Goal: Check status: Check status

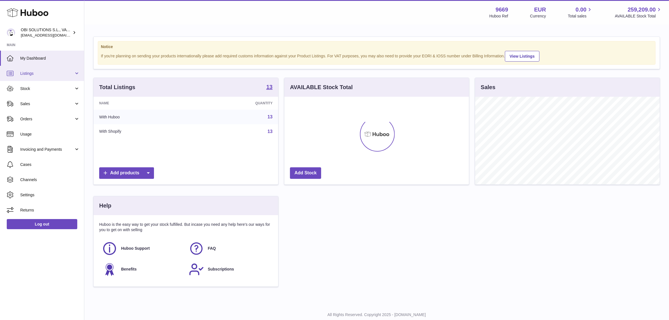
scroll to position [87, 185]
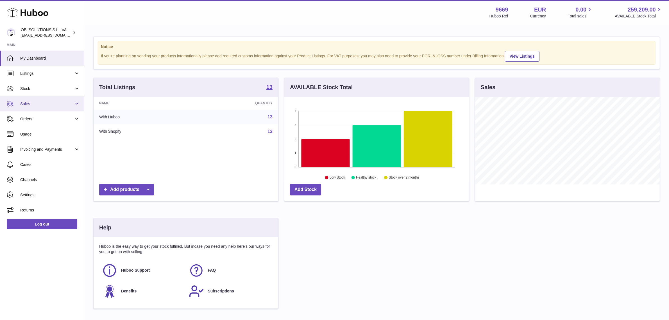
click at [39, 103] on span "Sales" at bounding box center [47, 103] width 54 height 5
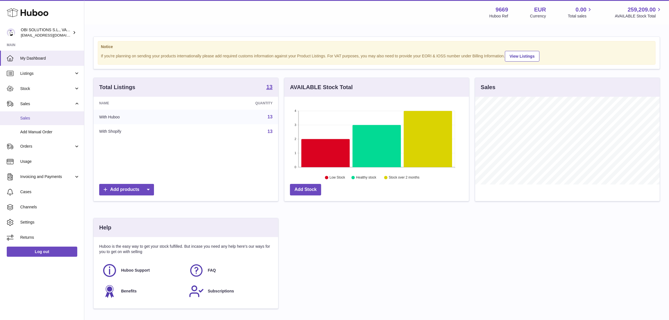
click at [41, 116] on span "Sales" at bounding box center [50, 118] width 60 height 5
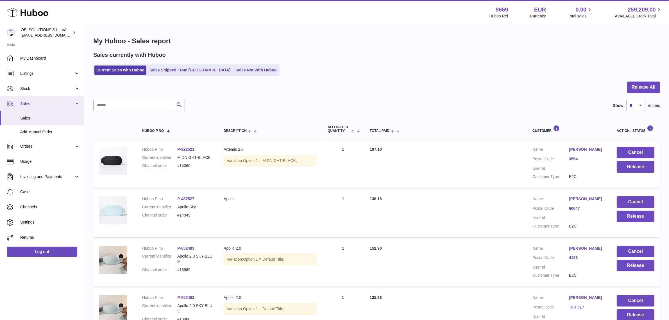
click at [48, 97] on link "Sales" at bounding box center [42, 103] width 84 height 15
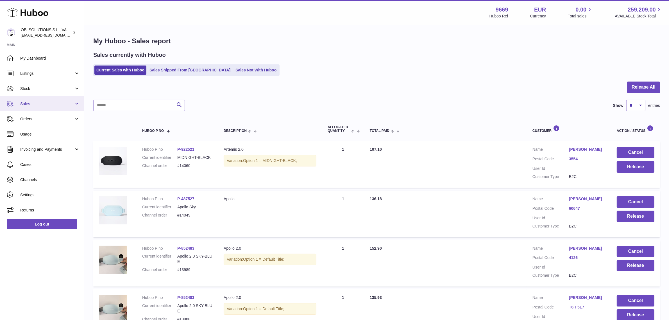
click at [41, 97] on link "Sales" at bounding box center [42, 103] width 84 height 15
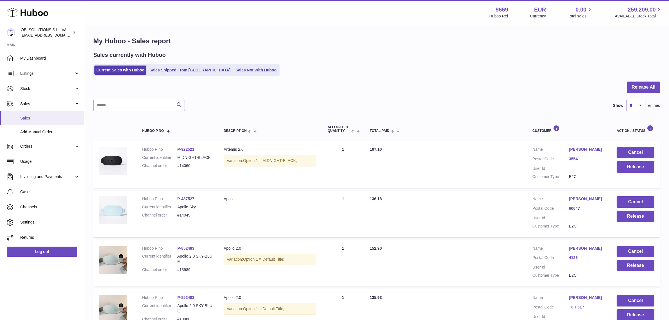
click at [39, 116] on span "Sales" at bounding box center [50, 118] width 60 height 5
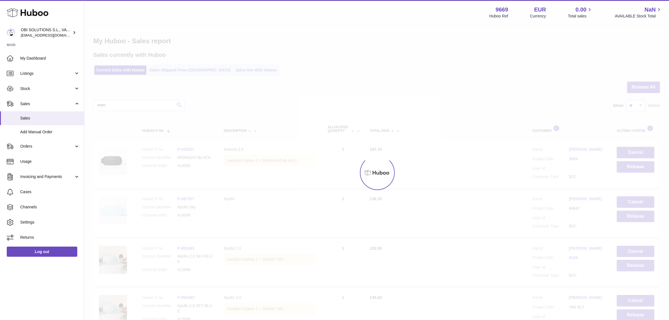
click at [184, 69] on div at bounding box center [376, 172] width 585 height 295
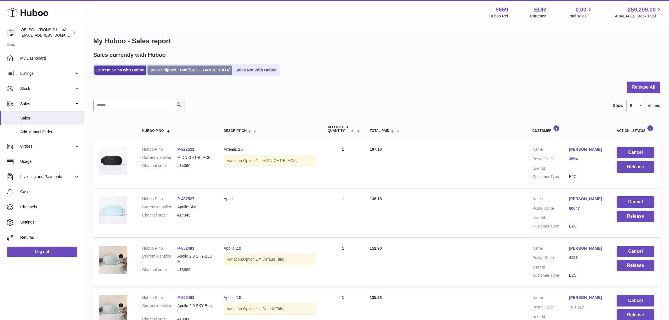
click at [178, 71] on link "Sales Shipped From [GEOGRAPHIC_DATA]" at bounding box center [190, 70] width 85 height 9
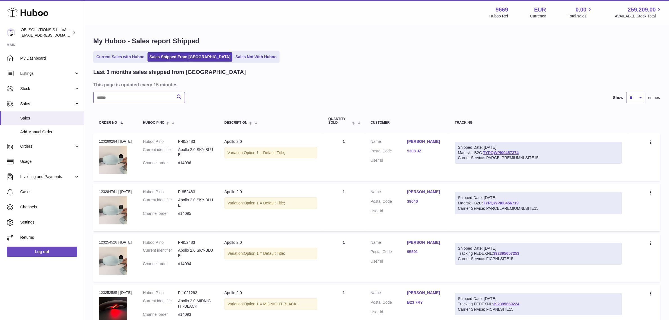
click at [134, 101] on input "text" at bounding box center [139, 97] width 92 height 11
paste input "*****"
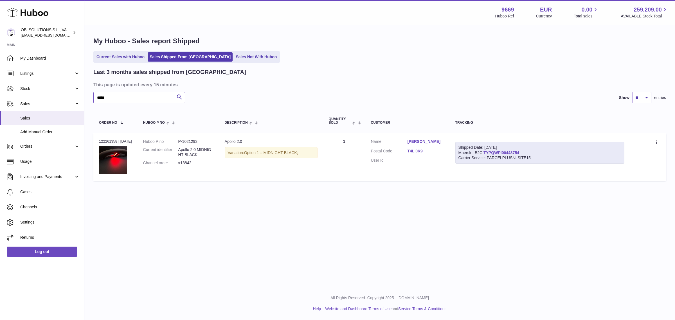
type input "*****"
click at [512, 153] on link "TYPQWPI00448754" at bounding box center [501, 152] width 36 height 4
click at [531, 151] on div "Shipped Date: 4th Aug 2025 Maersk - B2C: TYPQWPI00448754 Carrier Service: PARCE…" at bounding box center [539, 153] width 169 height 22
drag, startPoint x: 487, startPoint y: 151, endPoint x: 545, endPoint y: 151, distance: 57.6
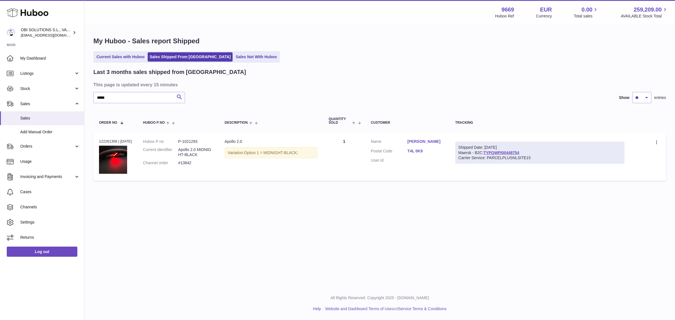
click at [545, 151] on div "Shipped Date: 4th Aug 2025 Maersk - B2C: TYPQWPI00448754 Carrier Service: PARCE…" at bounding box center [539, 153] width 169 height 22
copy div "TYPQWPI00448754"
